Goal: Information Seeking & Learning: Find specific page/section

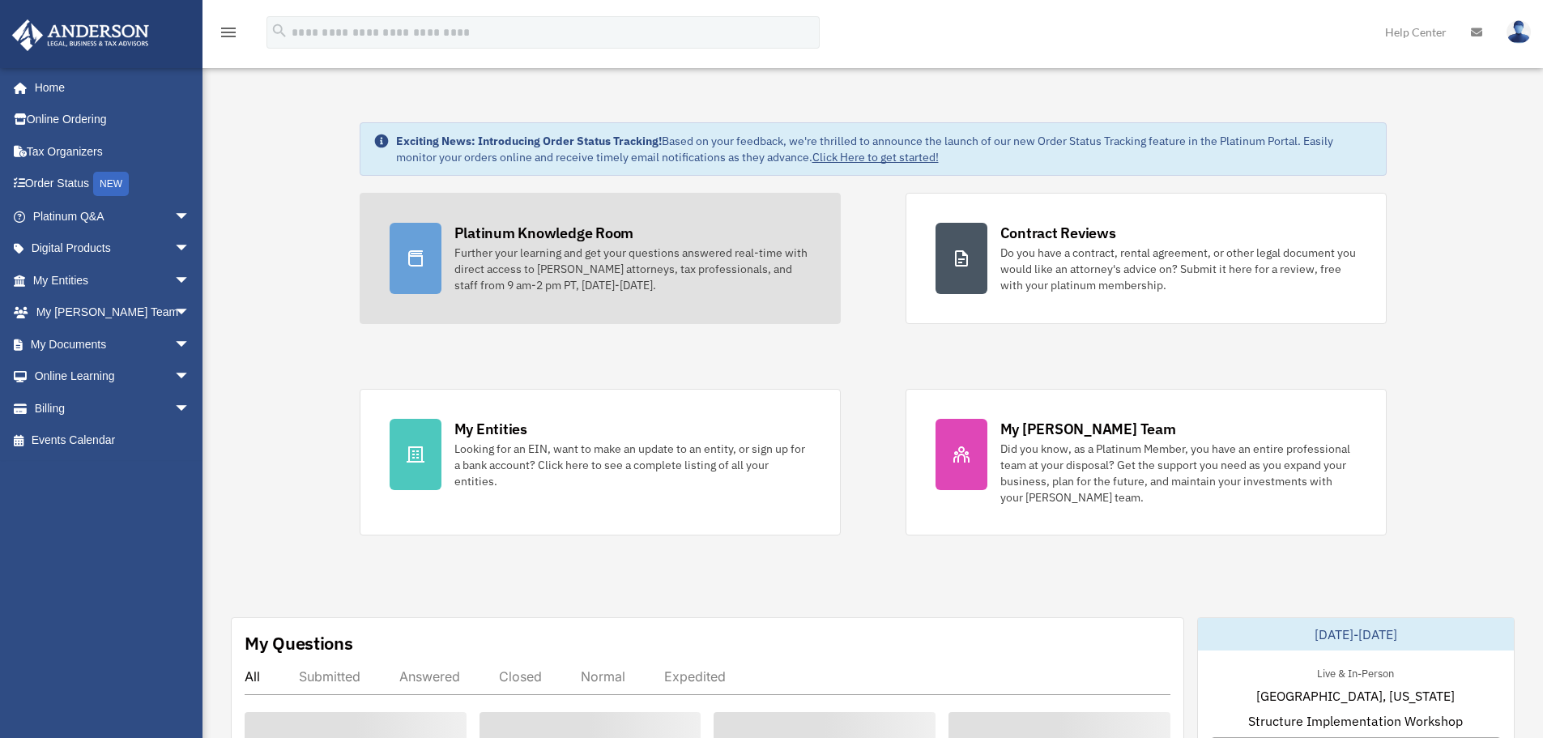
click at [469, 248] on div "Further your learning and get your questions answered real-time with direct acc…" at bounding box center [633, 269] width 356 height 49
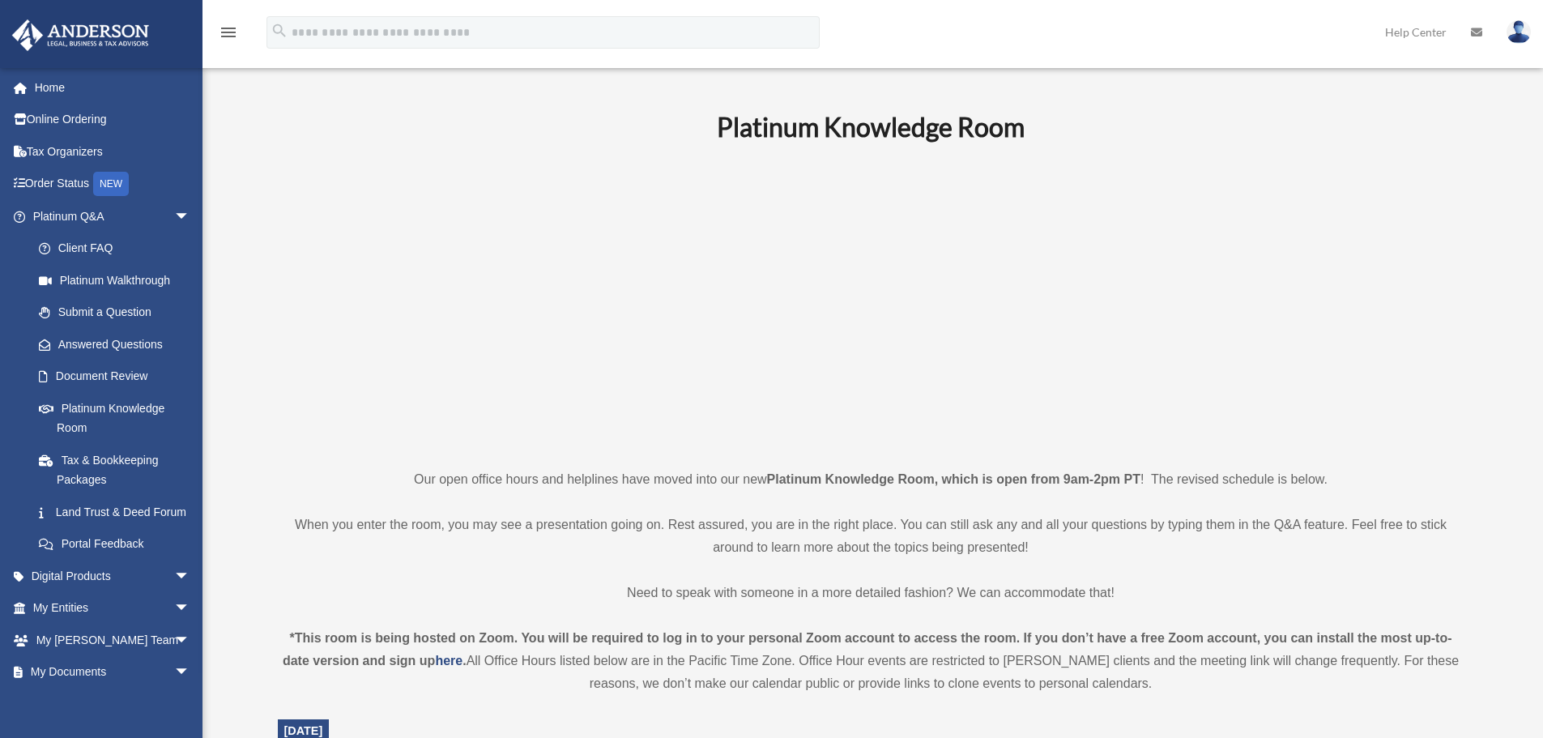
click at [554, 475] on p "Our open office hours and helplines have moved into our new Platinum Knowledge …" at bounding box center [871, 479] width 1187 height 23
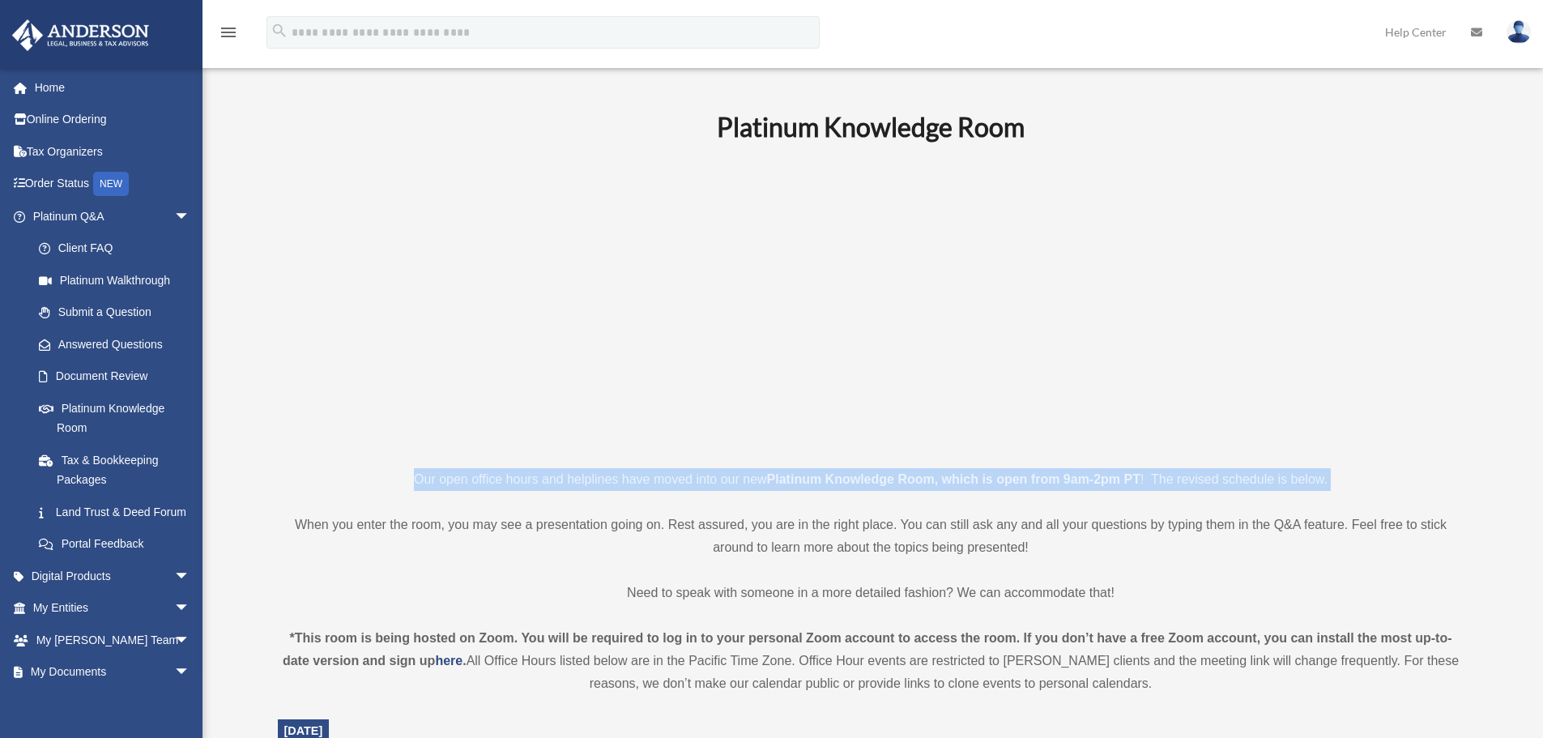
click at [554, 475] on p "Our open office hours and helplines have moved into our new Platinum Knowledge …" at bounding box center [871, 479] width 1187 height 23
click at [524, 474] on p "Our open office hours and helplines have moved into our new Platinum Knowledge …" at bounding box center [871, 479] width 1187 height 23
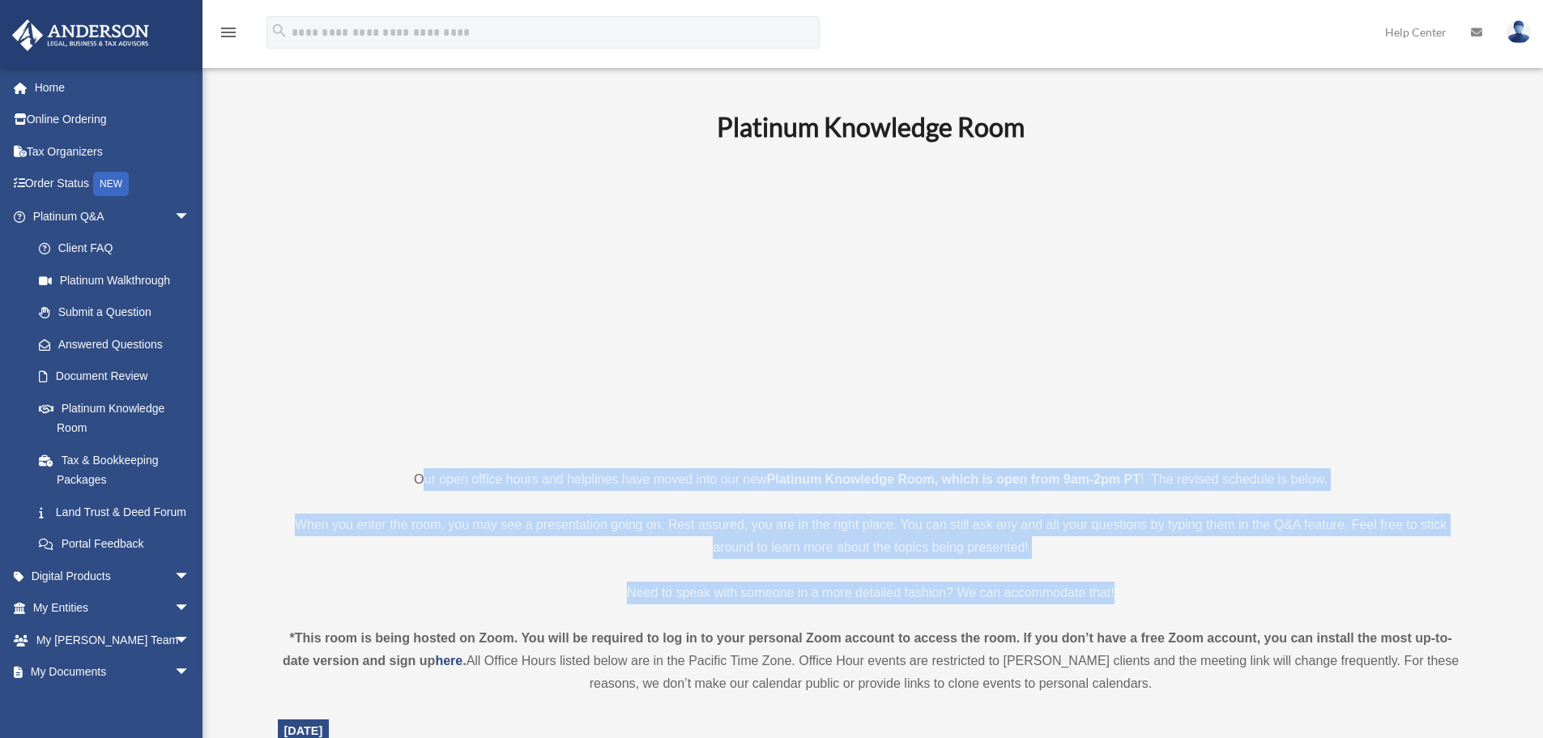
drag, startPoint x: 418, startPoint y: 474, endPoint x: 1141, endPoint y: 601, distance: 733.8
click at [1141, 601] on p "Need to speak with someone in a more detailed fashion? We can accommodate that!" at bounding box center [871, 593] width 1187 height 23
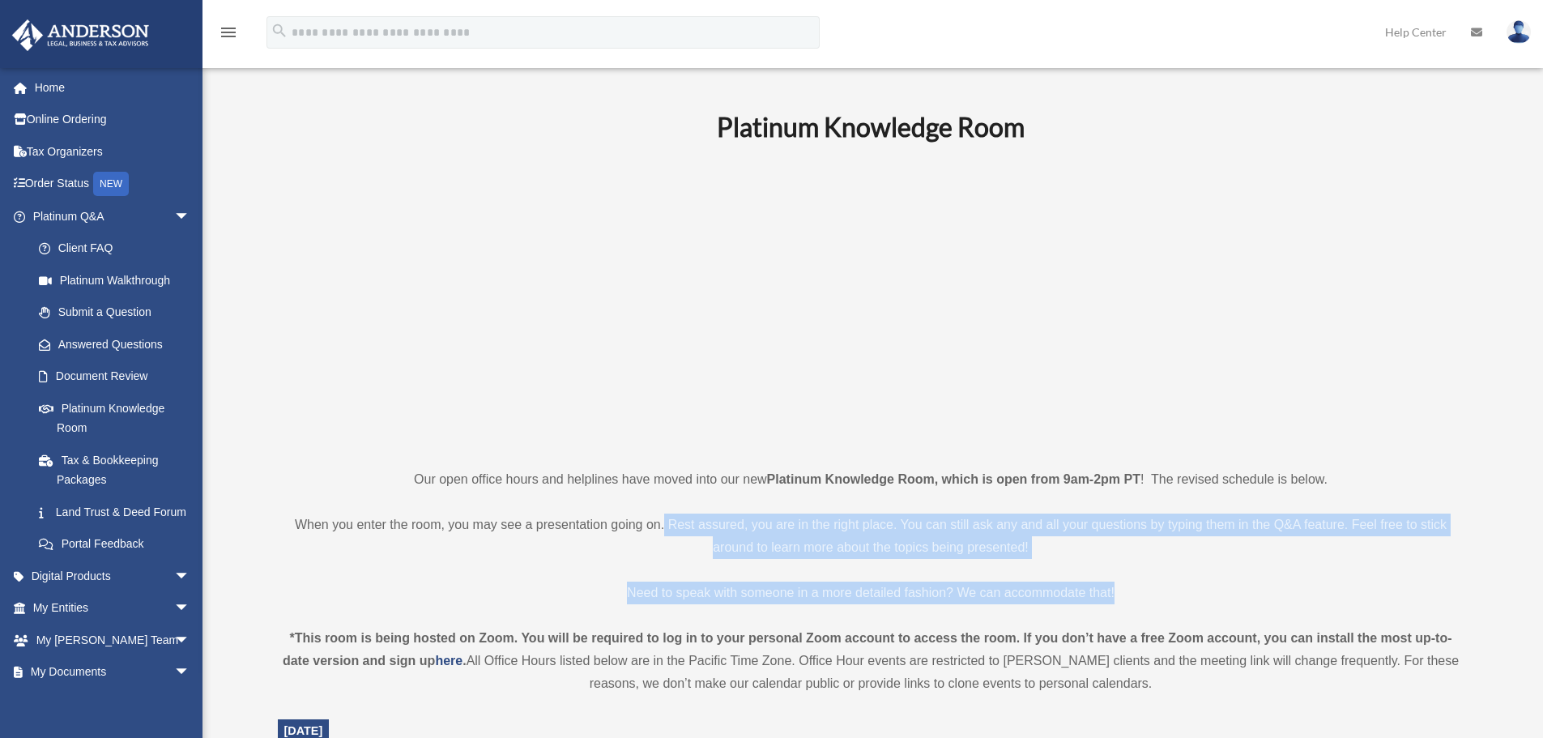
drag, startPoint x: 1145, startPoint y: 587, endPoint x: 635, endPoint y: 499, distance: 517.2
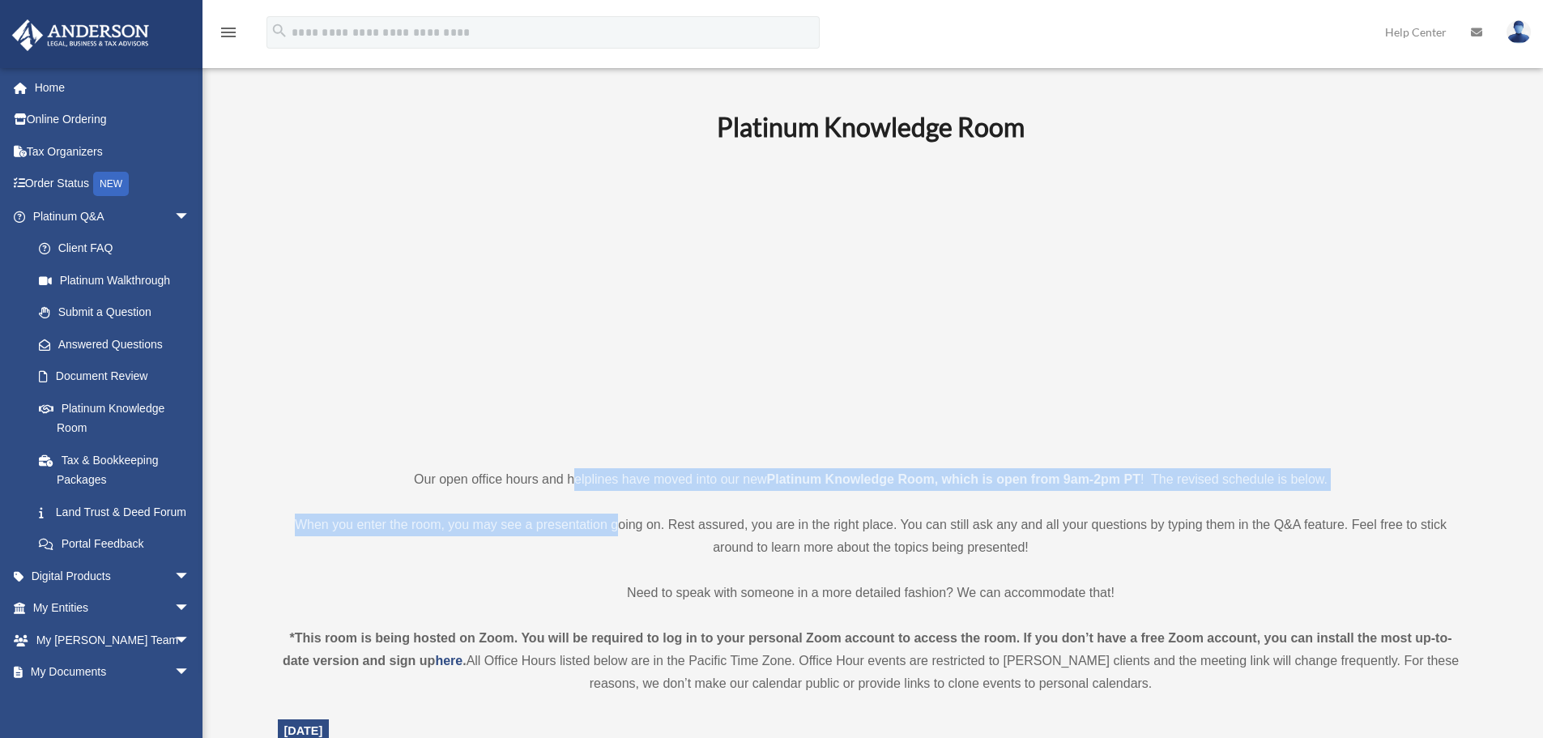
drag, startPoint x: 607, startPoint y: 490, endPoint x: 520, endPoint y: 475, distance: 88.0
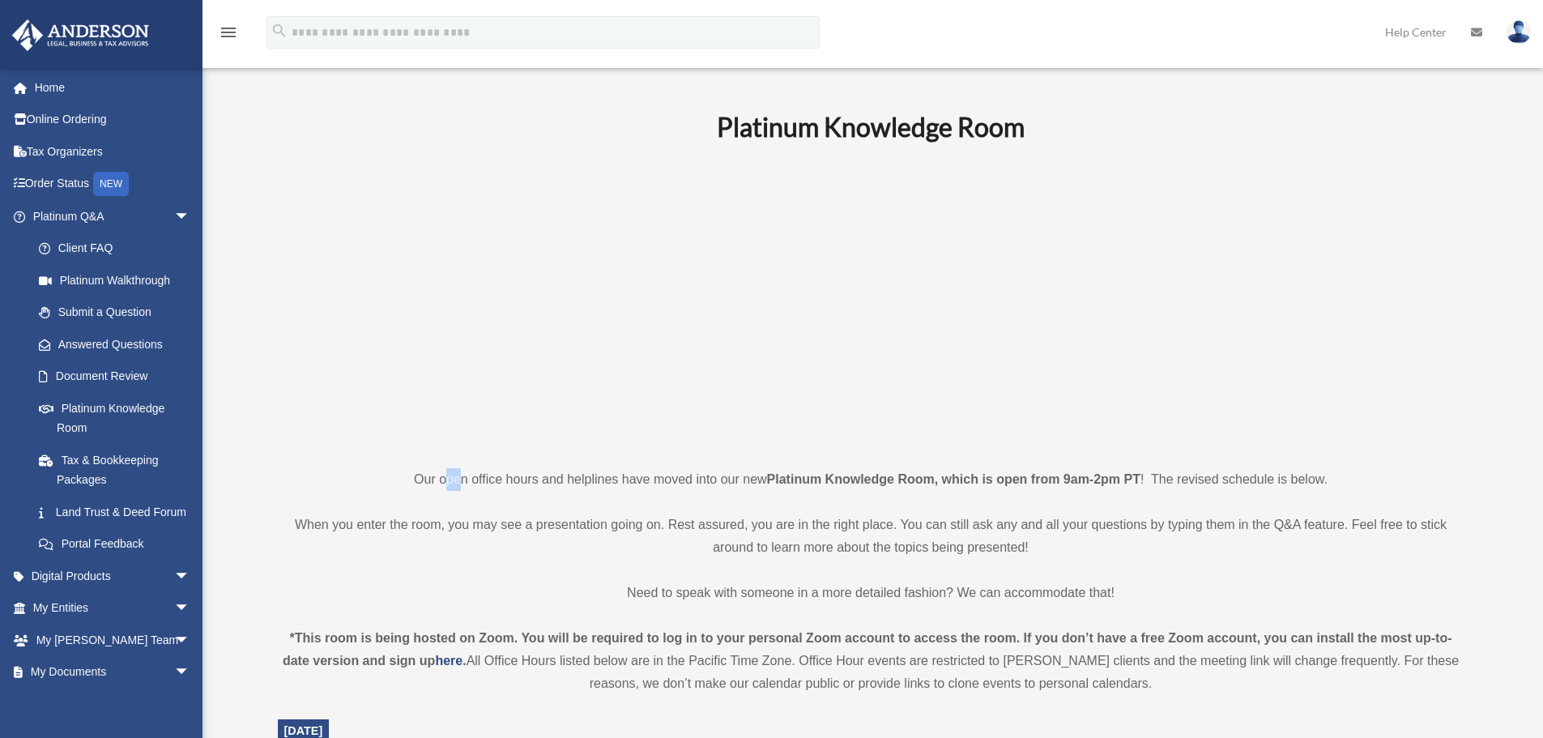
drag, startPoint x: 449, startPoint y: 468, endPoint x: 423, endPoint y: 469, distance: 25.9
drag, startPoint x: 423, startPoint y: 469, endPoint x: 412, endPoint y: 469, distance: 10.5
click at [413, 469] on p "Our open office hours and helplines have moved into our new Platinum Knowledge …" at bounding box center [871, 479] width 1187 height 23
click at [412, 469] on p "Our open office hours and helplines have moved into our new Platinum Knowledge …" at bounding box center [871, 479] width 1187 height 23
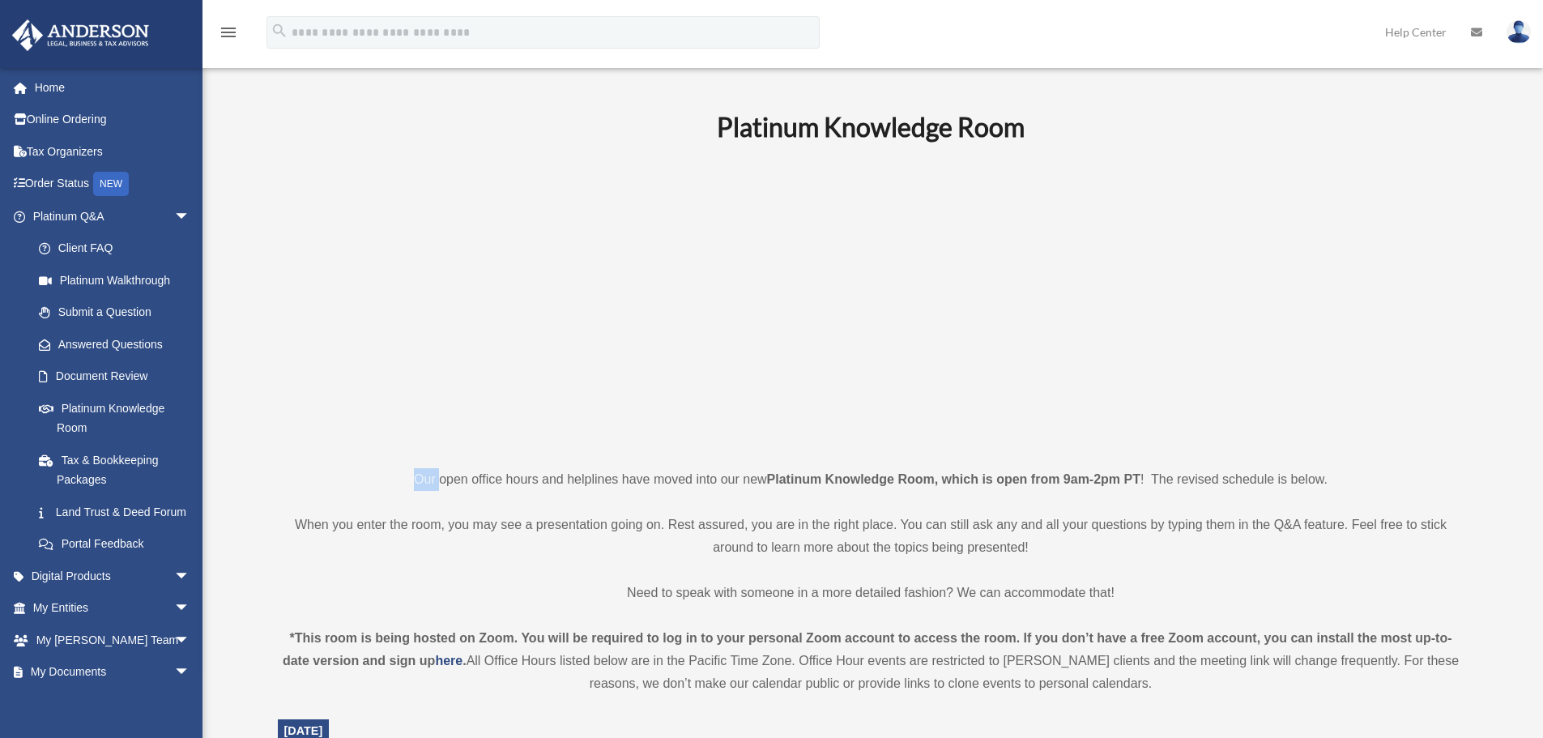
click at [412, 469] on p "Our open office hours and helplines have moved into our new Platinum Knowledge …" at bounding box center [871, 479] width 1187 height 23
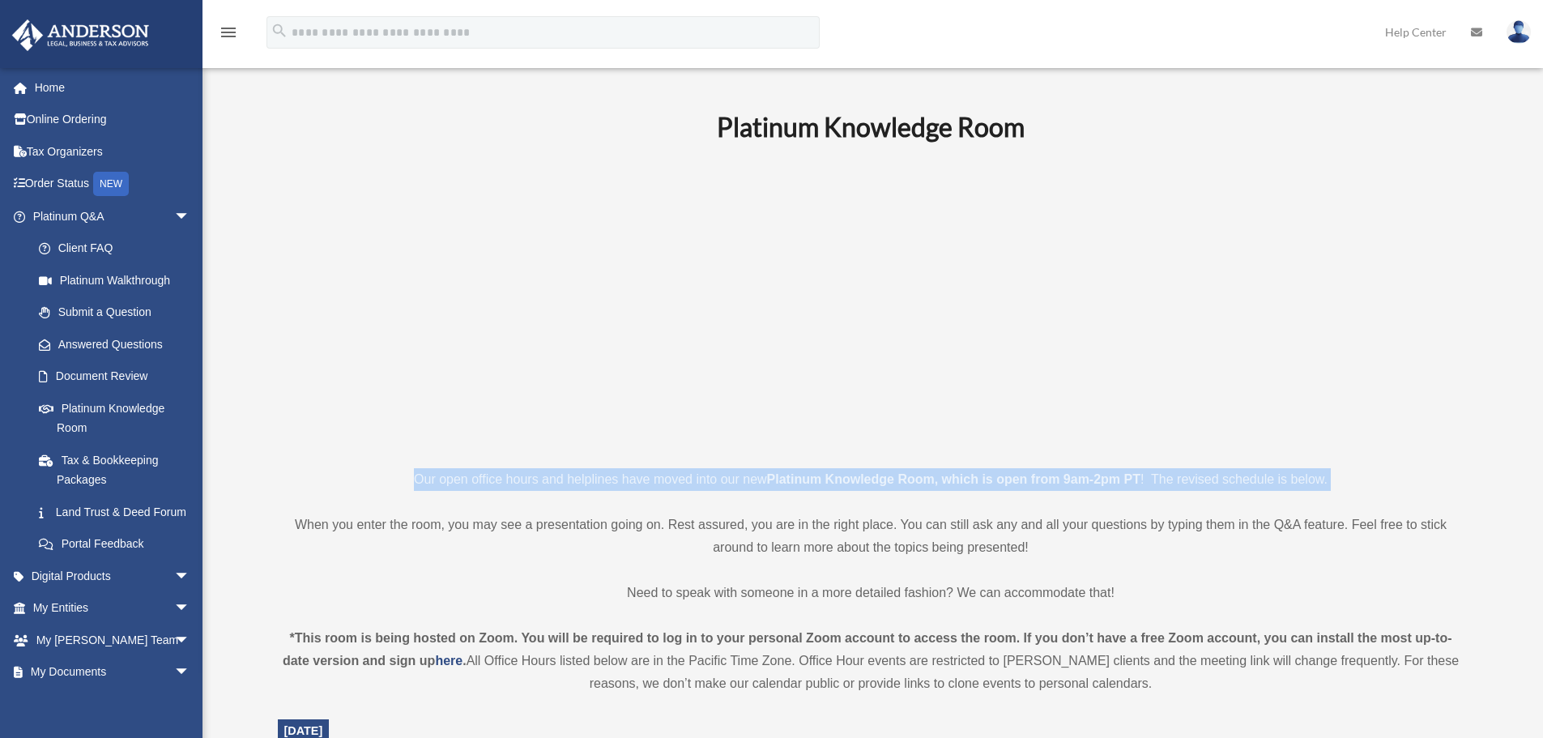
click at [412, 469] on p "Our open office hours and helplines have moved into our new Platinum Knowledge …" at bounding box center [871, 479] width 1187 height 23
click at [501, 486] on p "Our open office hours and helplines have moved into our new Platinum Knowledge …" at bounding box center [871, 479] width 1187 height 23
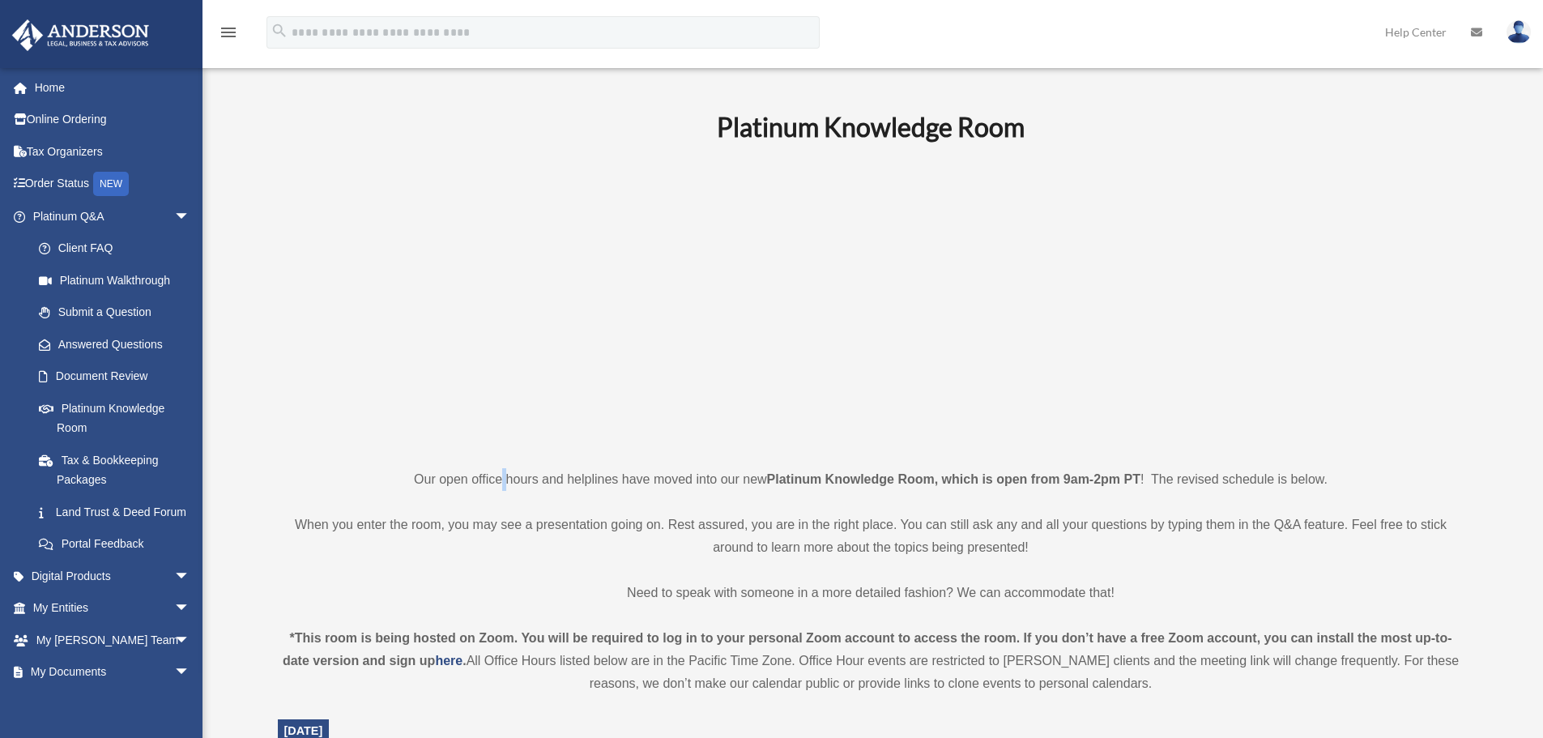
click at [501, 486] on p "Our open office hours and helplines have moved into our new Platinum Knowledge …" at bounding box center [871, 479] width 1187 height 23
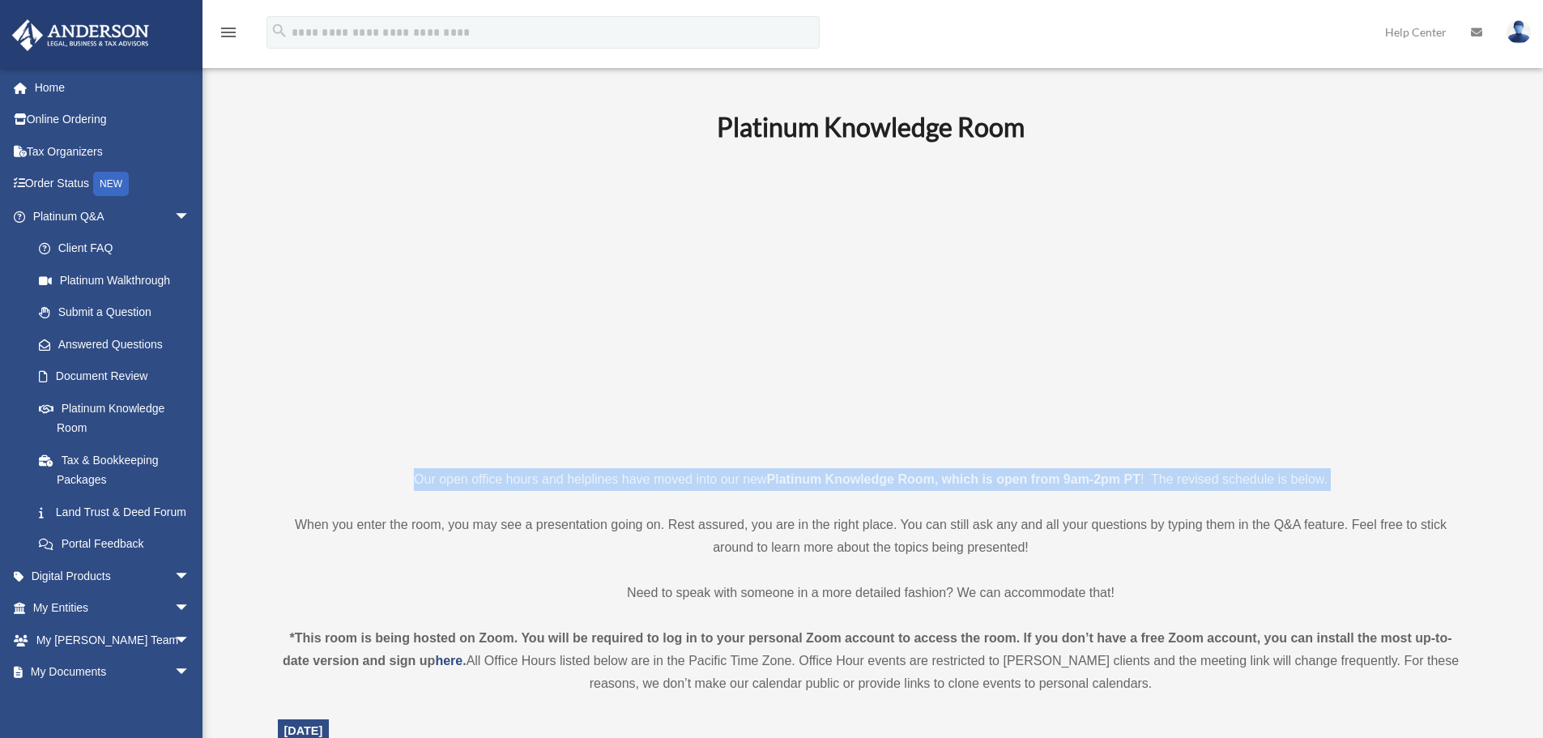
click at [501, 486] on p "Our open office hours and helplines have moved into our new Platinum Knowledge …" at bounding box center [871, 479] width 1187 height 23
click at [479, 481] on p "Our open office hours and helplines have moved into our new Platinum Knowledge …" at bounding box center [871, 479] width 1187 height 23
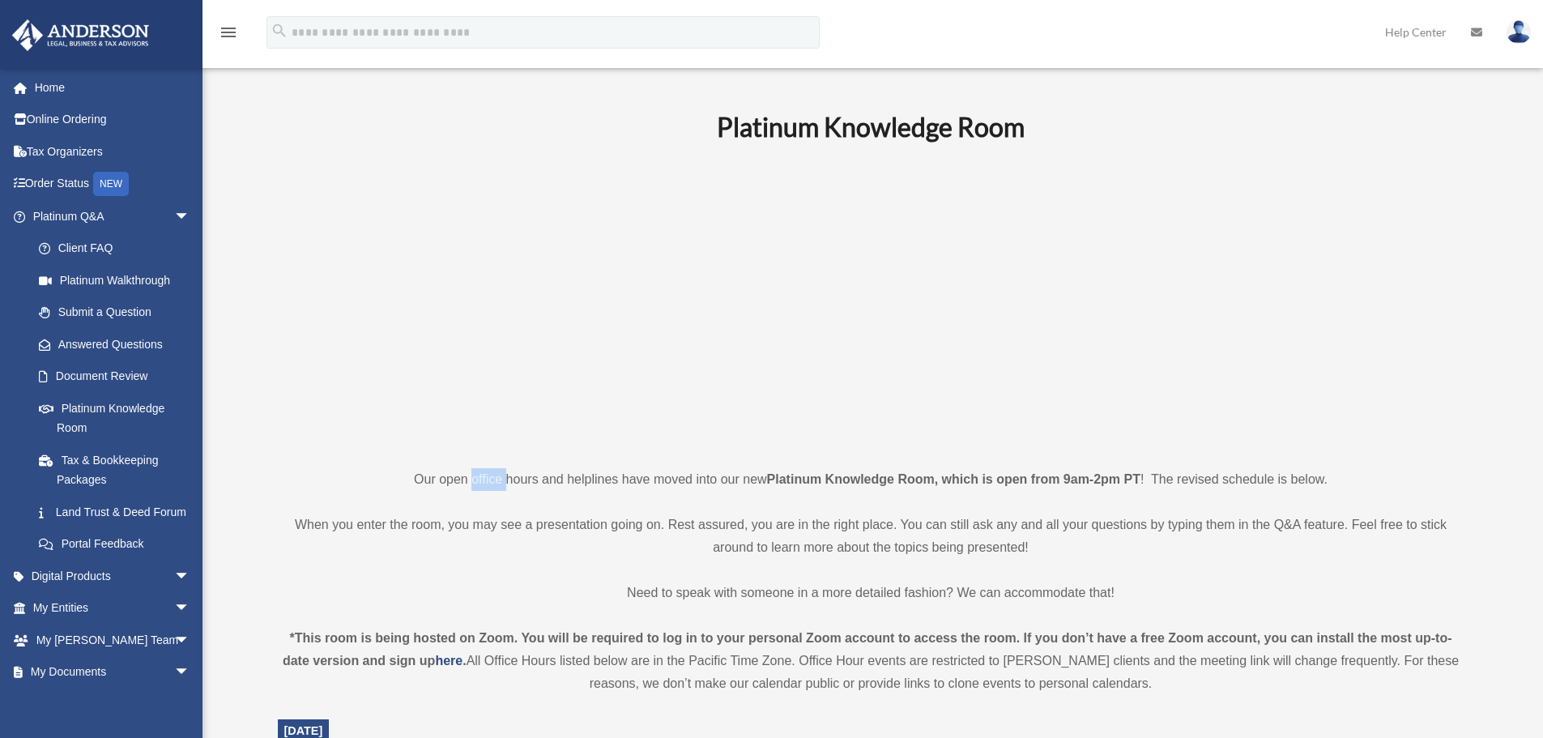
click at [479, 481] on p "Our open office hours and helplines have moved into our new Platinum Knowledge …" at bounding box center [871, 479] width 1187 height 23
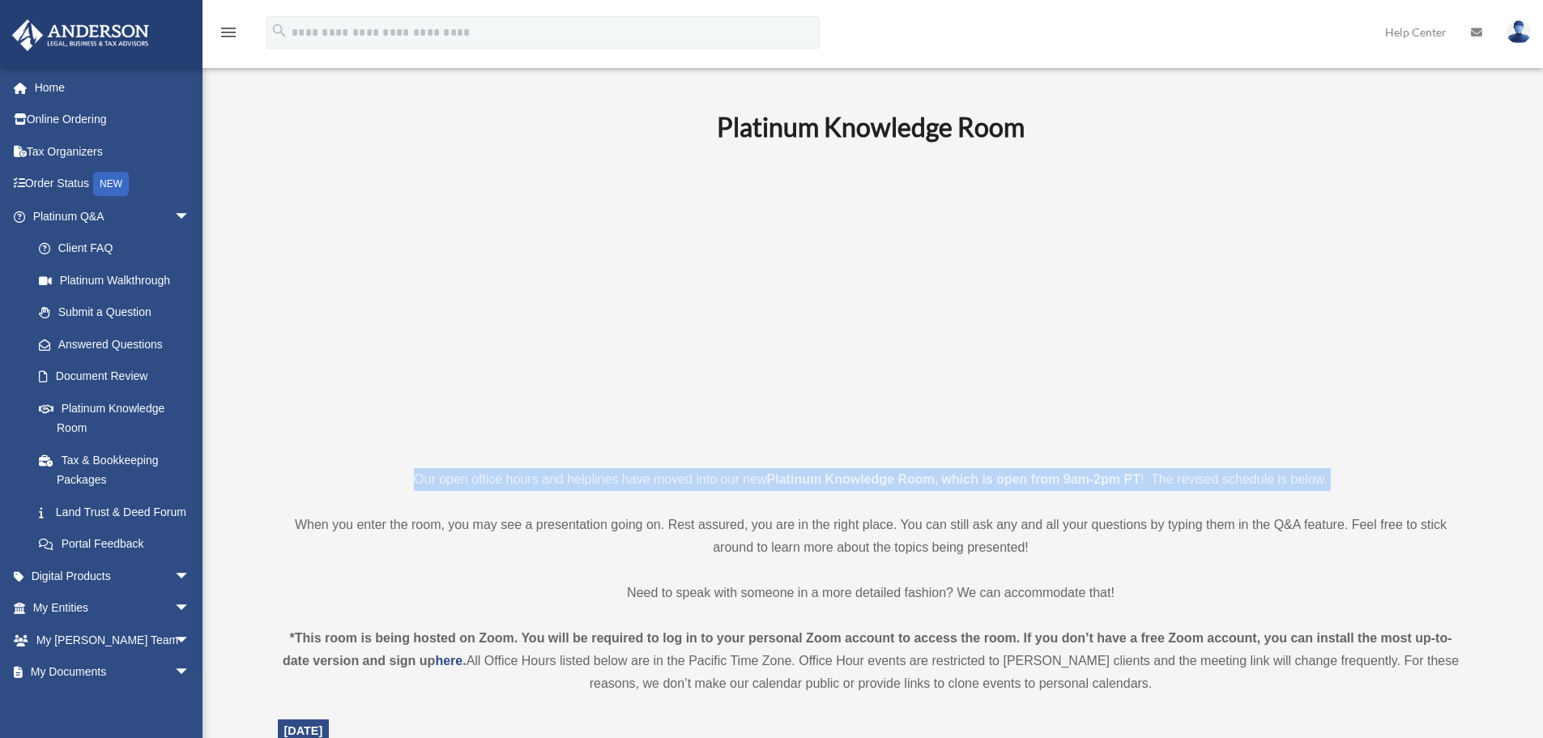
click at [479, 481] on p "Our open office hours and helplines have moved into our new Platinum Knowledge …" at bounding box center [871, 479] width 1187 height 23
click at [519, 481] on p "Our open office hours and helplines have moved into our new Platinum Knowledge …" at bounding box center [871, 479] width 1187 height 23
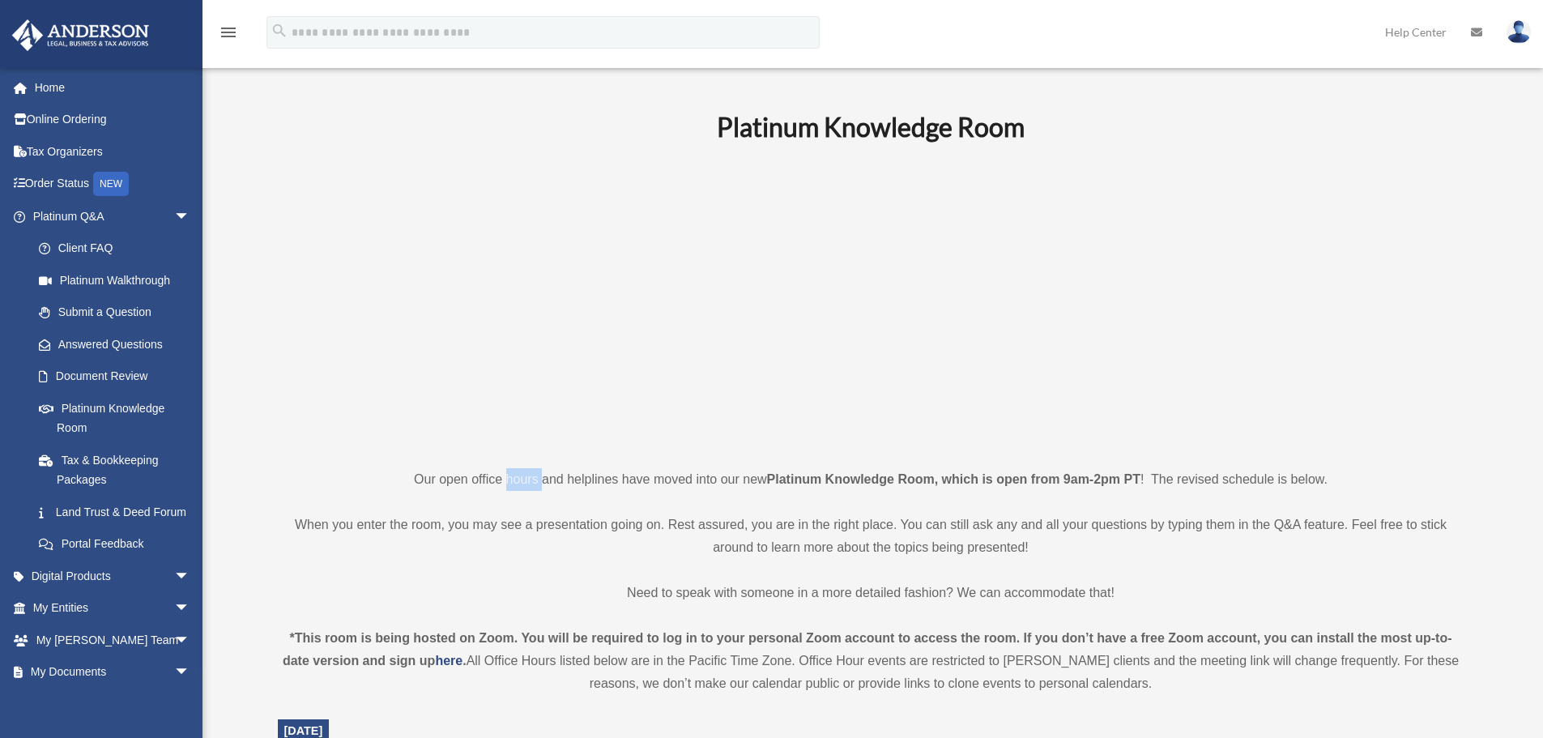
click at [519, 481] on p "Our open office hours and helplines have moved into our new Platinum Knowledge …" at bounding box center [871, 479] width 1187 height 23
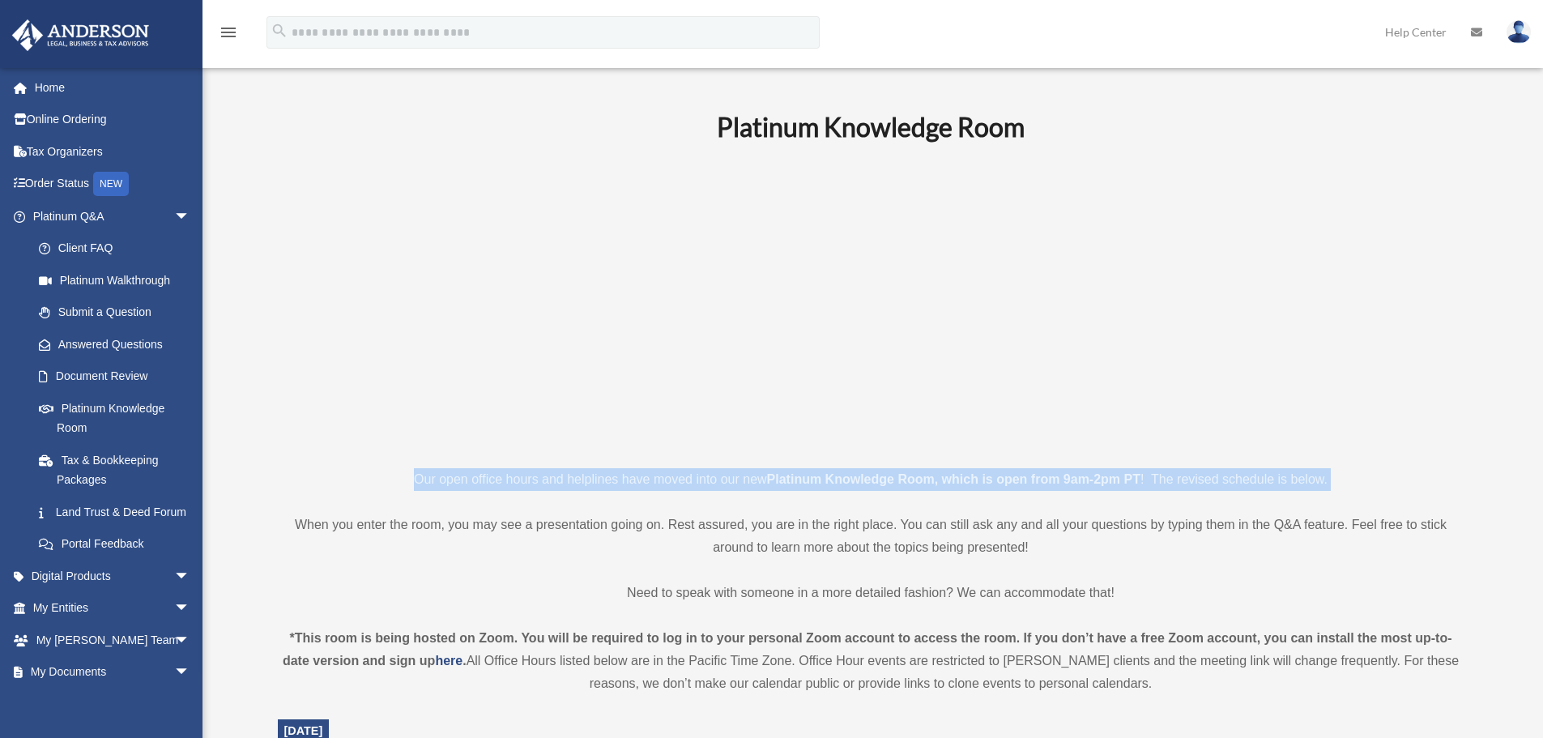
click at [519, 481] on p "Our open office hours and helplines have moved into our new Platinum Knowledge …" at bounding box center [871, 479] width 1187 height 23
click at [501, 476] on p "Our open office hours and helplines have moved into our new Platinum Knowledge …" at bounding box center [871, 479] width 1187 height 23
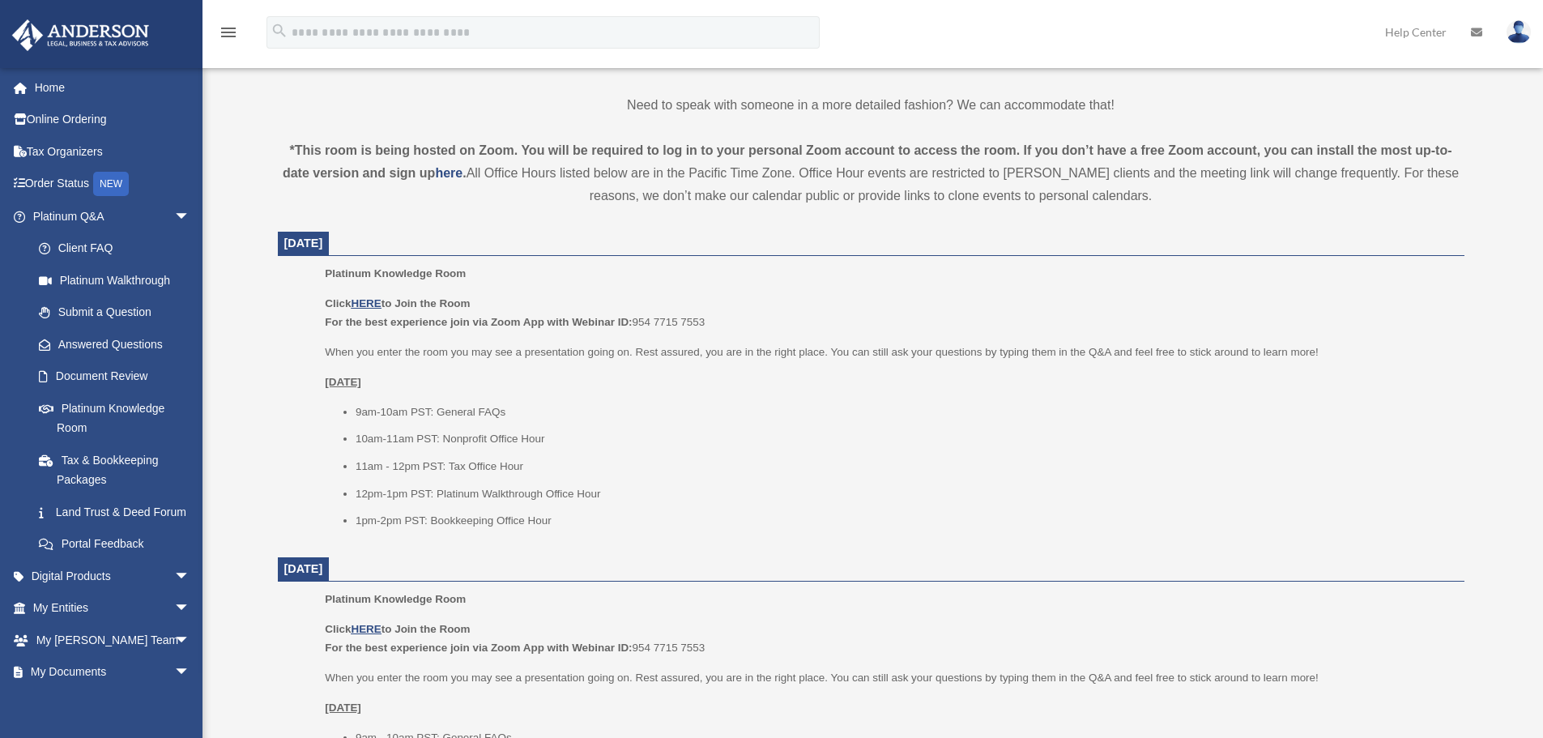
scroll to position [486, 0]
click at [356, 308] on u "HERE" at bounding box center [366, 305] width 30 height 12
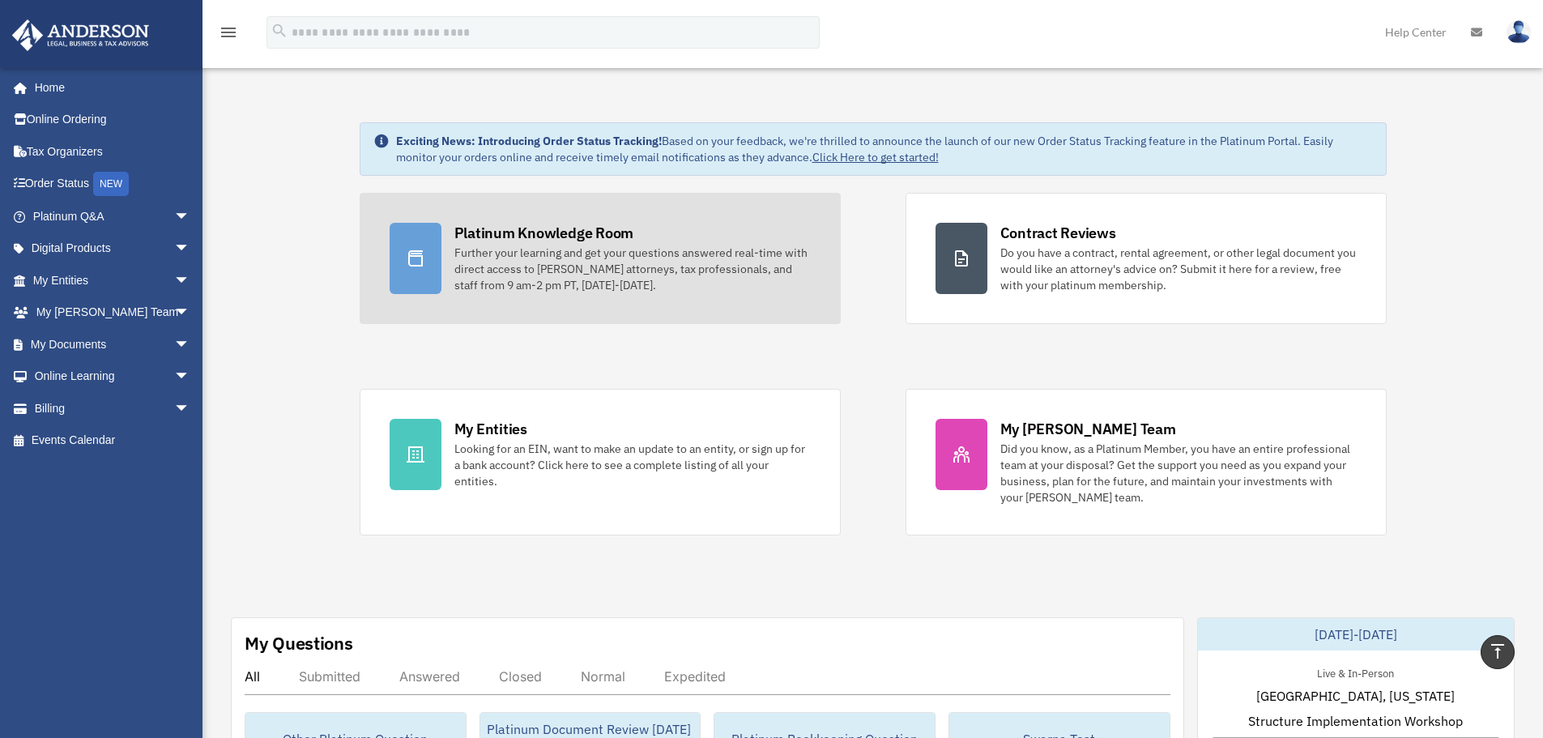
click at [617, 273] on div "Further your learning and get your questions answered real-time with direct acc…" at bounding box center [633, 269] width 356 height 49
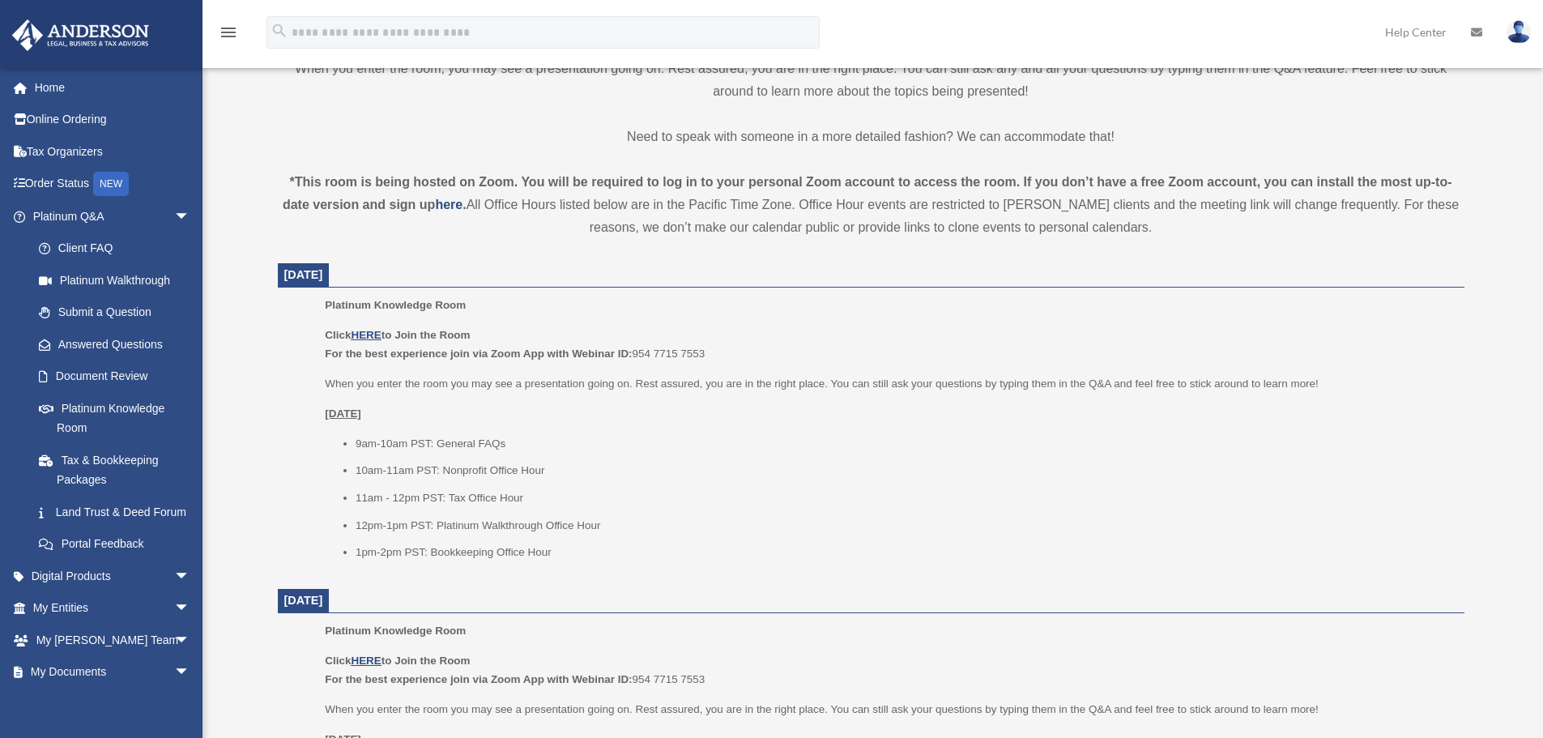
scroll to position [567, 0]
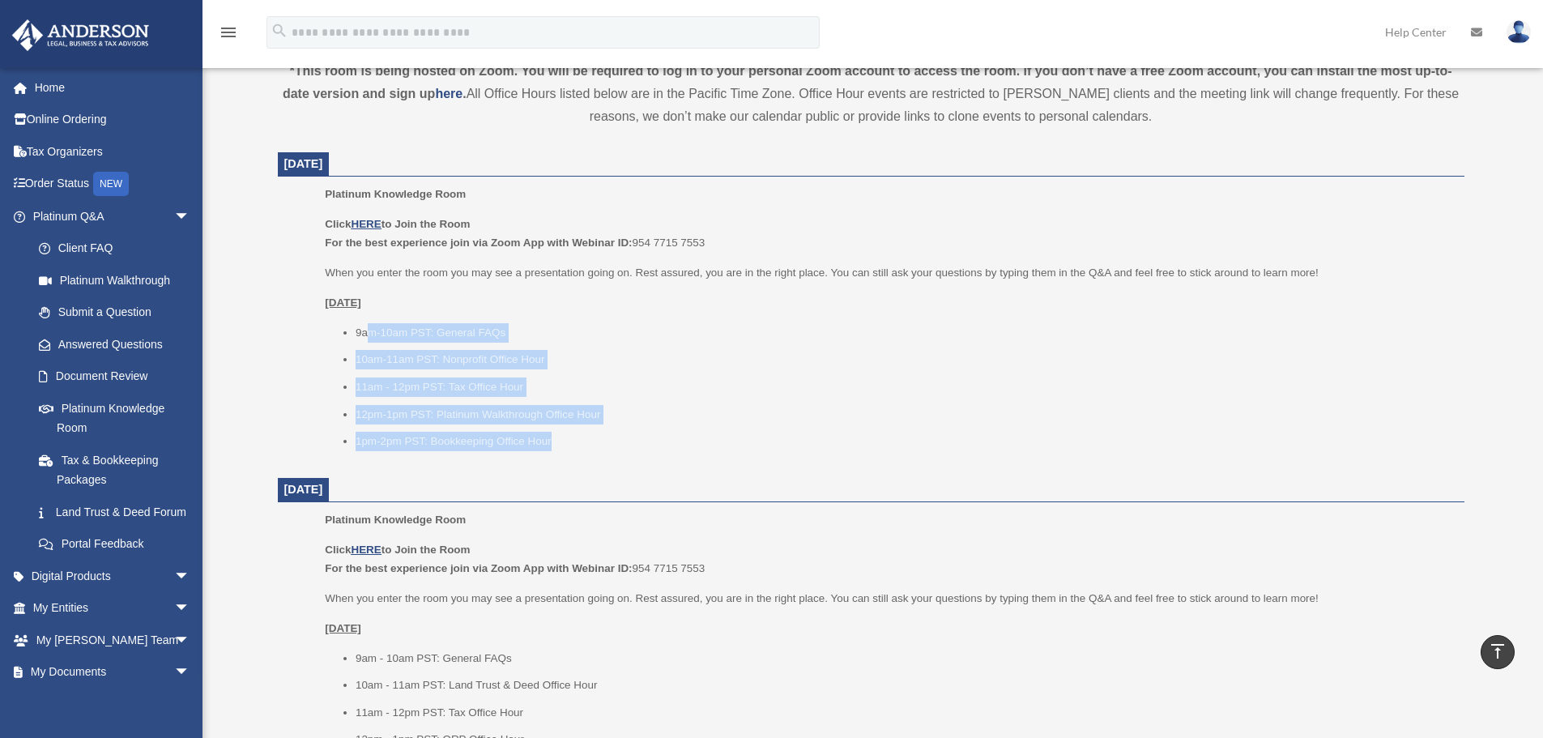
drag, startPoint x: 634, startPoint y: 441, endPoint x: 367, endPoint y: 326, distance: 290.7
click at [367, 326] on ul "9am-10am PST: General FAQs 10am-11am PST: Nonprofit Office Hour 11am - 12pm PST…" at bounding box center [889, 387] width 1128 height 128
click at [367, 326] on li "9am-10am PST: General FAQs" at bounding box center [905, 332] width 1098 height 19
drag, startPoint x: 365, startPoint y: 330, endPoint x: 573, endPoint y: 433, distance: 232.6
click at [570, 429] on ul "9am-10am PST: General FAQs 10am-11am PST: Nonprofit Office Hour 11am - 12pm PST…" at bounding box center [889, 387] width 1128 height 128
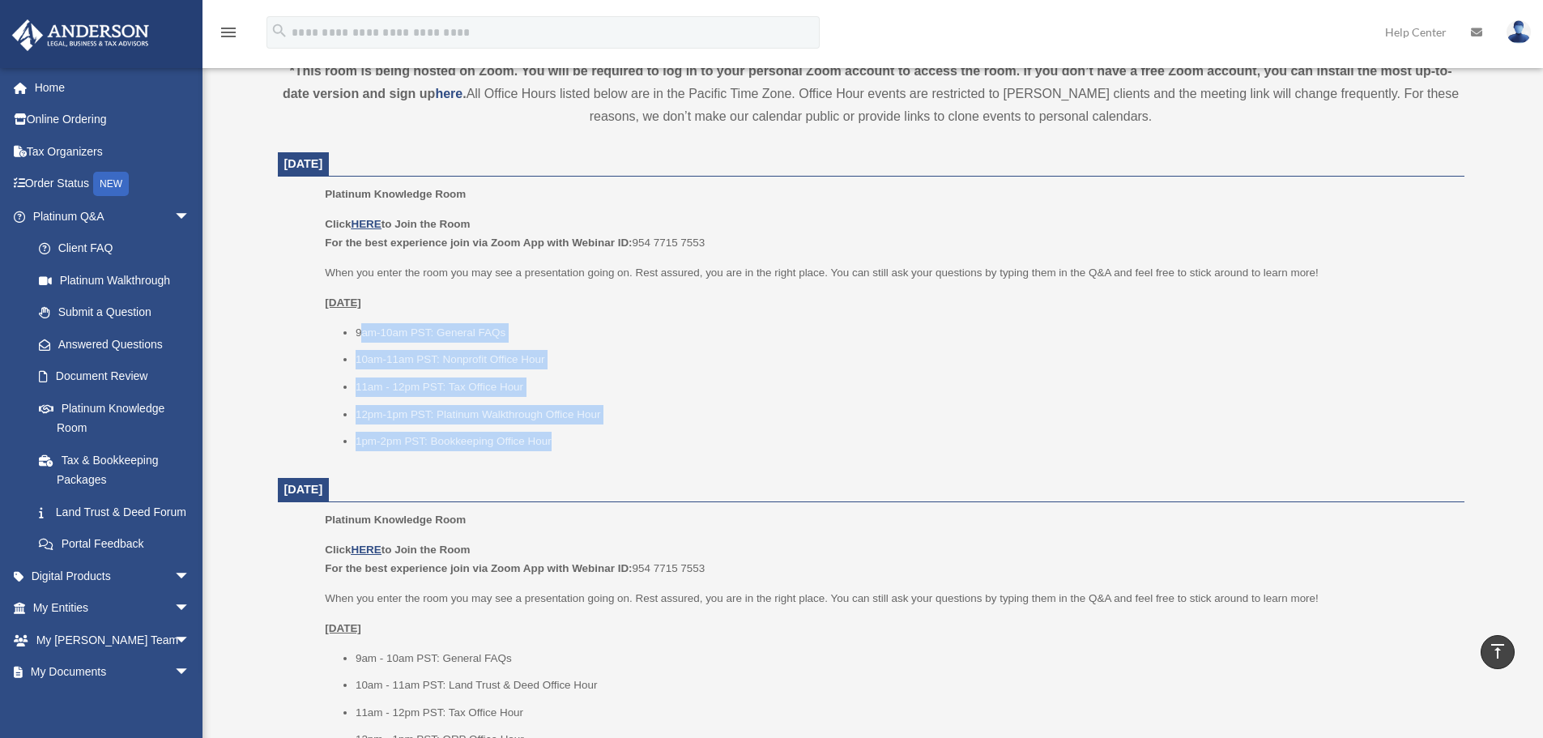
click at [587, 444] on li "1pm-2pm PST: Bookkeeping Office Hour" at bounding box center [905, 441] width 1098 height 19
drag, startPoint x: 604, startPoint y: 444, endPoint x: 352, endPoint y: 331, distance: 276.3
click at [352, 331] on ul "9am-10am PST: General FAQs 10am-11am PST: Nonprofit Office Hour 11am - 12pm PST…" at bounding box center [889, 387] width 1128 height 128
drag, startPoint x: 368, startPoint y: 330, endPoint x: 589, endPoint y: 438, distance: 246.4
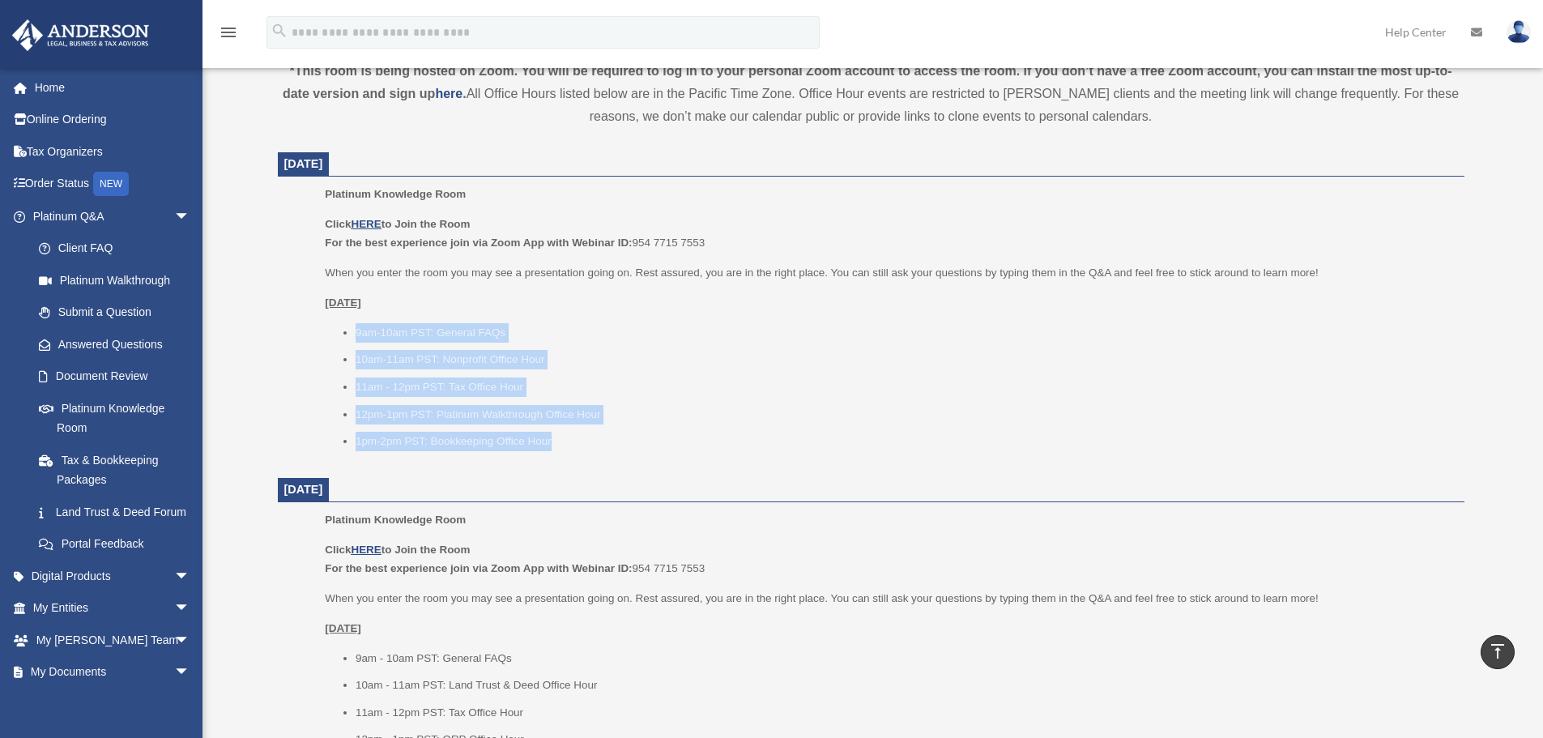
click at [589, 438] on ul "9am-10am PST: General FAQs 10am-11am PST: Nonprofit Office Hour 11am - 12pm PST…" at bounding box center [889, 387] width 1128 height 128
click at [589, 438] on li "1pm-2pm PST: Bookkeeping Office Hour" at bounding box center [905, 441] width 1098 height 19
drag, startPoint x: 597, startPoint y: 437, endPoint x: 339, endPoint y: 329, distance: 280.3
click at [339, 329] on ul "9am-10am PST: General FAQs 10am-11am PST: Nonprofit Office Hour 11am - 12pm PST…" at bounding box center [889, 387] width 1128 height 128
click at [338, 329] on ul "9am-10am PST: General FAQs 10am-11am PST: Nonprofit Office Hour 11am - 12pm PST…" at bounding box center [889, 387] width 1128 height 128
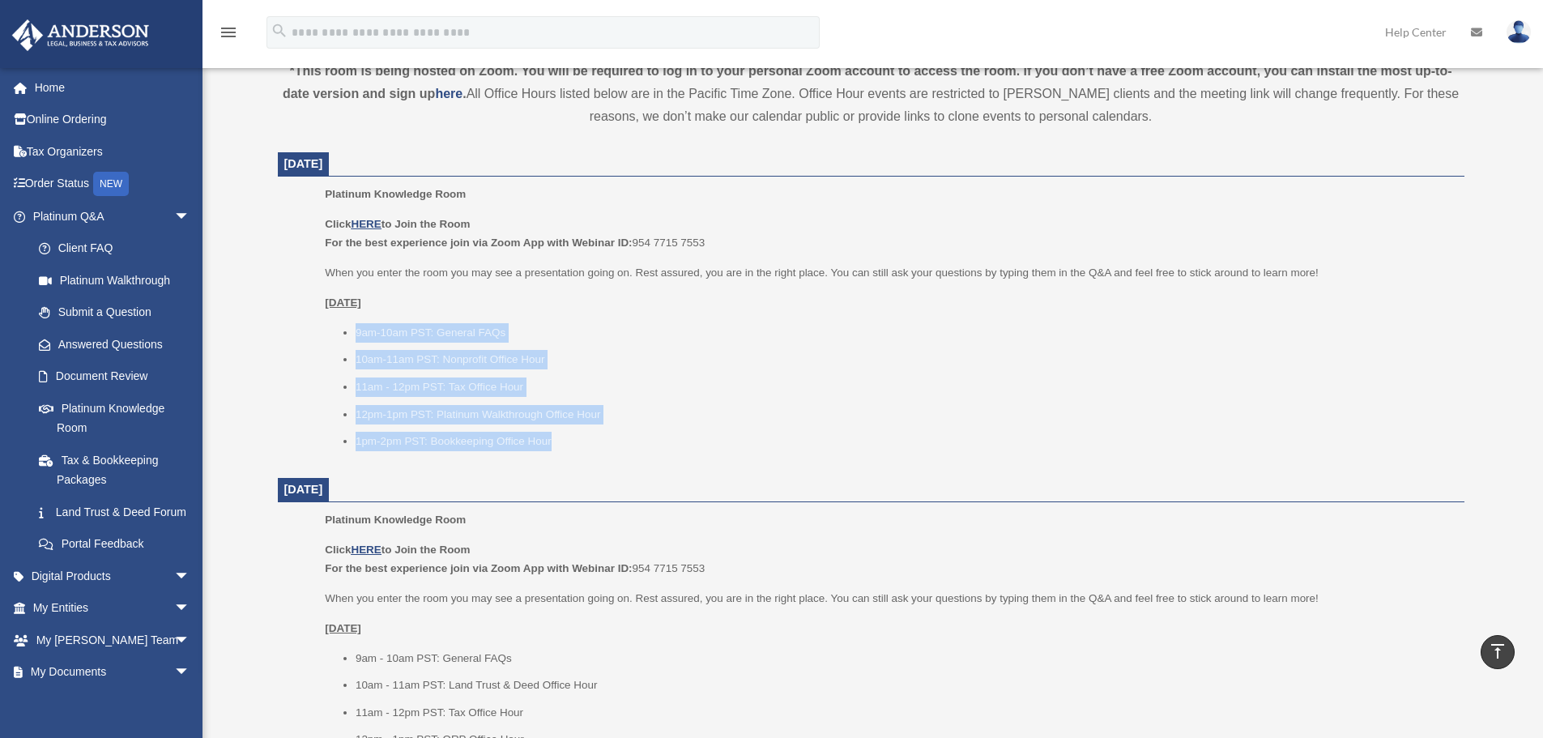
drag, startPoint x: 347, startPoint y: 326, endPoint x: 580, endPoint y: 437, distance: 258.7
click at [580, 437] on ul "9am-10am PST: General FAQs 10am-11am PST: Nonprofit Office Hour 11am - 12pm PST…" at bounding box center [889, 387] width 1128 height 128
click at [580, 437] on li "1pm-2pm PST: Bookkeeping Office Hour" at bounding box center [905, 441] width 1098 height 19
drag, startPoint x: 608, startPoint y: 439, endPoint x: 360, endPoint y: 326, distance: 273.4
click at [360, 326] on ul "9am-10am PST: General FAQs 10am-11am PST: Nonprofit Office Hour 11am - 12pm PST…" at bounding box center [889, 387] width 1128 height 128
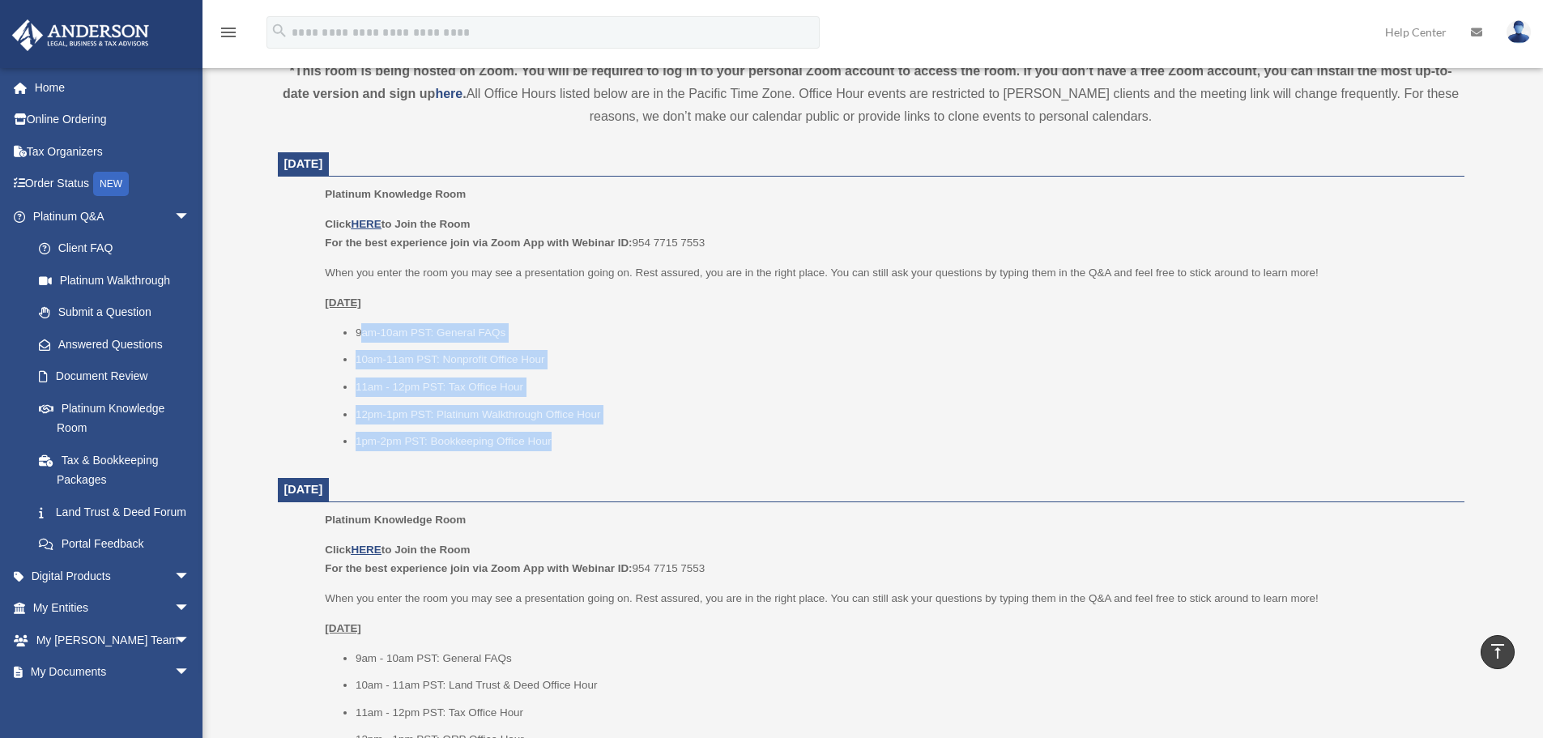
click at [360, 326] on li "9am-10am PST: General FAQs" at bounding box center [905, 332] width 1098 height 19
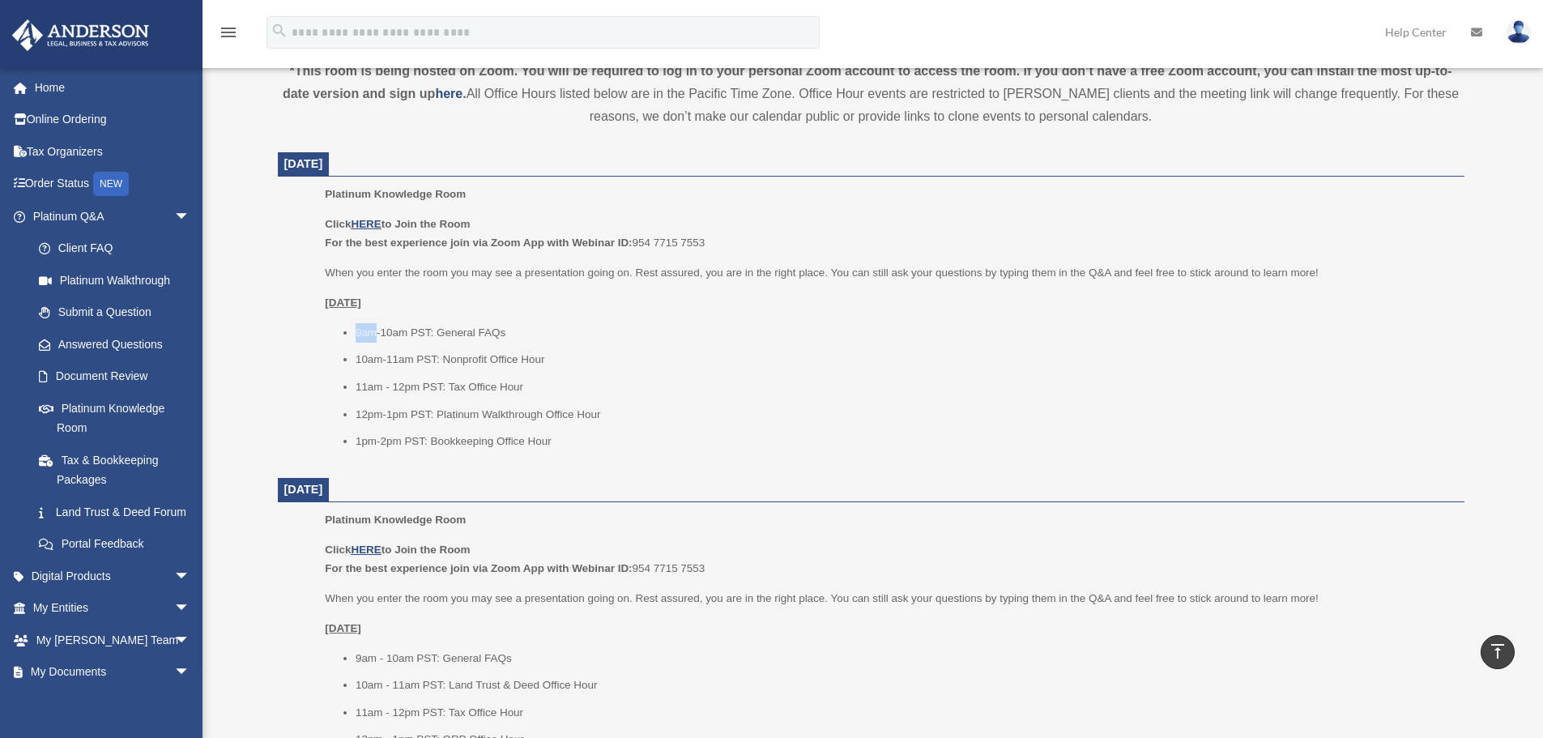
click at [360, 326] on li "9am-10am PST: General FAQs" at bounding box center [905, 332] width 1098 height 19
click at [423, 337] on li "9am-10am PST: General FAQs" at bounding box center [905, 332] width 1098 height 19
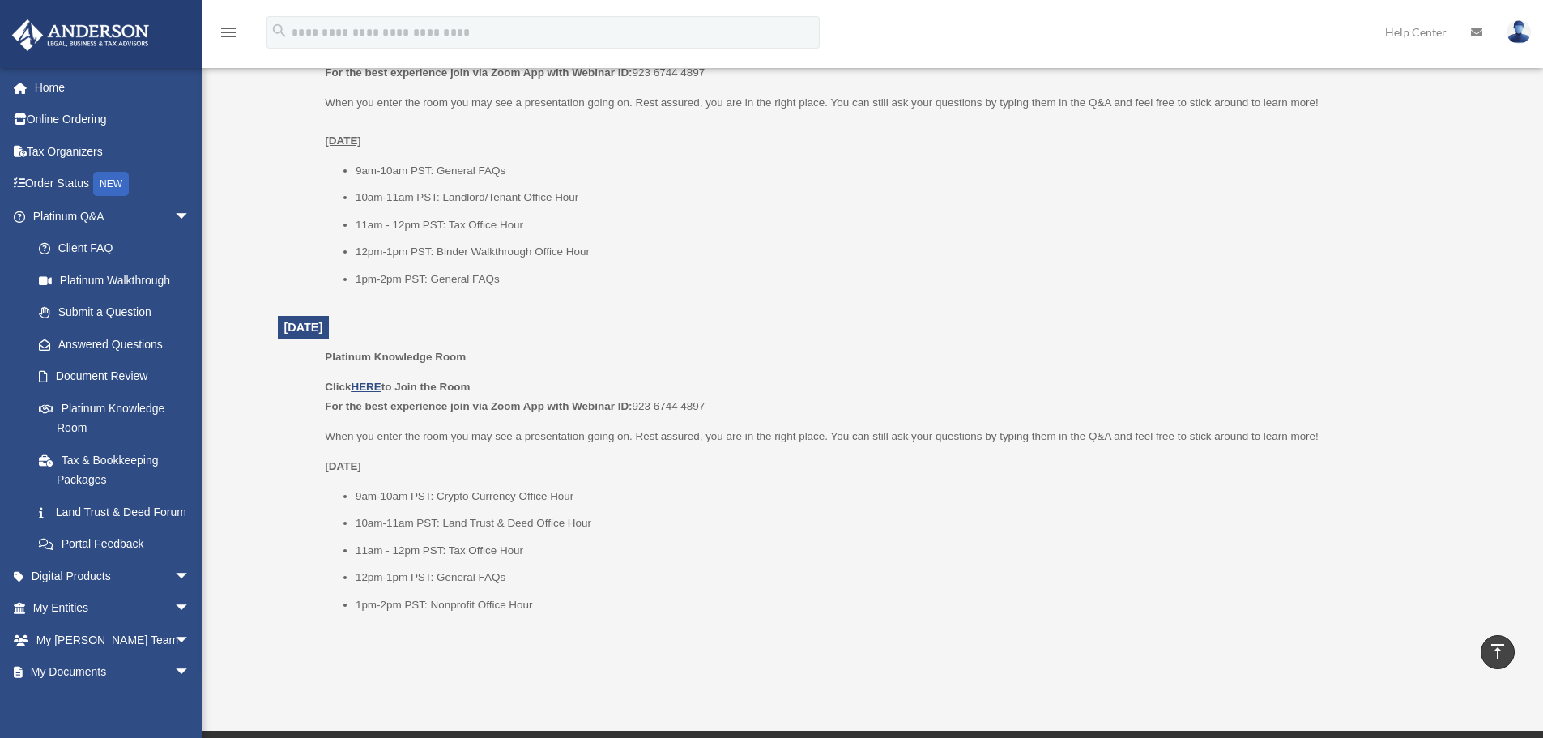
scroll to position [1620, 0]
